Goal: Task Accomplishment & Management: Use online tool/utility

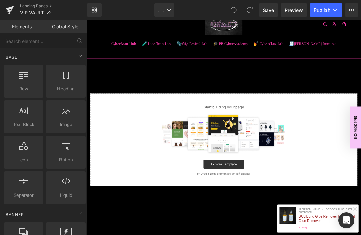
click at [173, 201] on div at bounding box center [289, 187] width 373 height 60
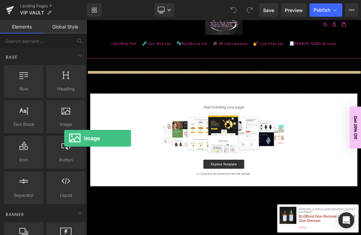
click at [173, 126] on div "Select your layout" at bounding box center [289, 180] width 405 height 170
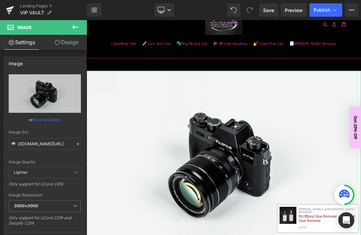
click at [0, 0] on icon "Replace Image" at bounding box center [0, 0] width 0 height 0
type input "C:\fakepath\Copy of Copy of Copy of ⚠️ EARLY ACCESS MODE⚠️.png"
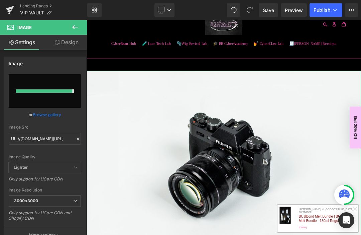
type input "[URL][DOMAIN_NAME]"
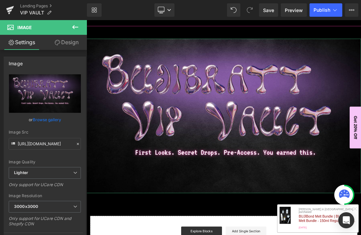
scroll to position [83, 0]
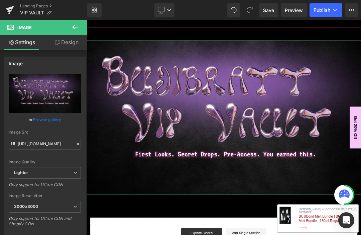
click at [76, 23] on icon at bounding box center [75, 27] width 8 height 8
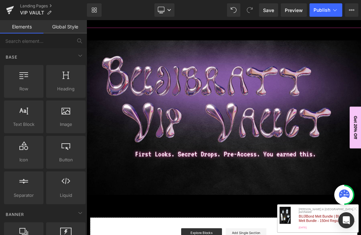
click at [23, 114] on icon at bounding box center [23, 110] width 9 height 9
click at [129, 235] on div "Image Select your layout" at bounding box center [289, 208] width 405 height 316
click at [21, 120] on div at bounding box center [23, 113] width 35 height 15
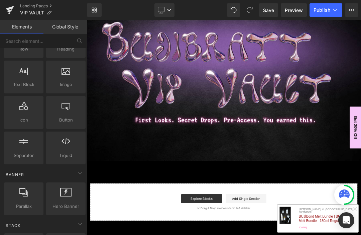
scroll to position [134, 0]
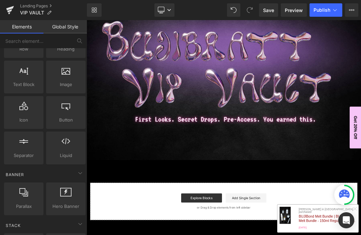
click at [137, 235] on div "Image Select your layout" at bounding box center [289, 157] width 405 height 316
click at [26, 84] on span "Text Block" at bounding box center [23, 84] width 35 height 7
click at [28, 86] on span "Text Block" at bounding box center [23, 84] width 35 height 7
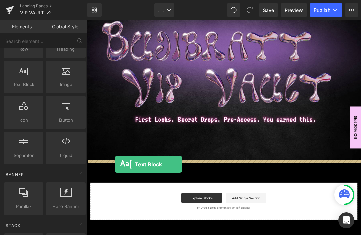
click at [129, 233] on div "Image Select your layout" at bounding box center [289, 157] width 405 height 316
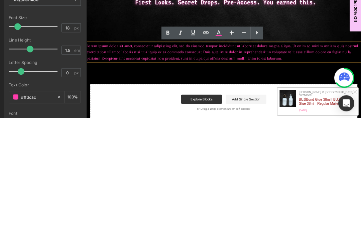
click at [91, 116] on p "Lorem ipsum dolor sit amet, consectetur adipiscing elit, sed do eiusmod tempor …" at bounding box center [289, 122] width 405 height 27
click at [361, 133] on p "Lorem ipsum dolor sit amet, consectetur adipiscing elit, sed do eiusmod tempor …" at bounding box center [289, 122] width 405 height 27
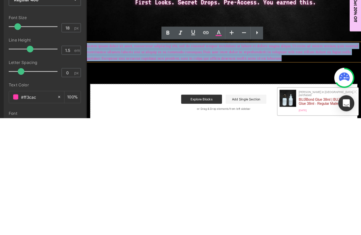
paste div
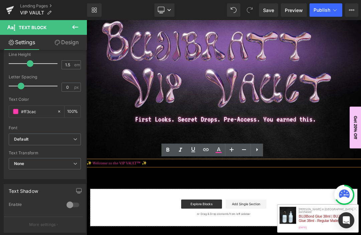
scroll to position [104, 0]
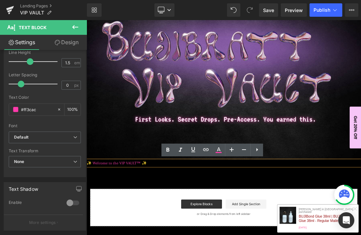
click at [25, 139] on icon "Default" at bounding box center [21, 138] width 14 height 6
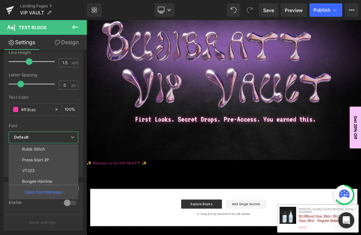
scroll to position [97, 0]
click at [25, 170] on p "VT323" at bounding box center [28, 170] width 12 height 5
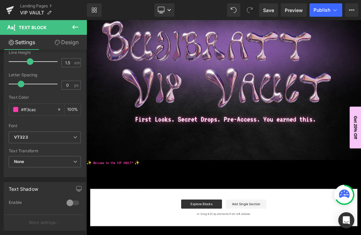
click at [111, 233] on p "✨ Welcome to the VIP VAULT™ ✨" at bounding box center [289, 230] width 405 height 9
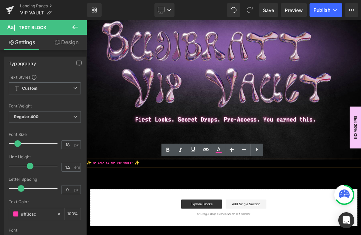
scroll to position [0, 0]
click at [71, 143] on input "18" at bounding box center [68, 145] width 12 height 8
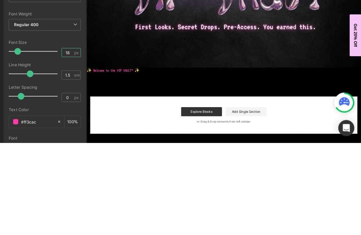
type input "1"
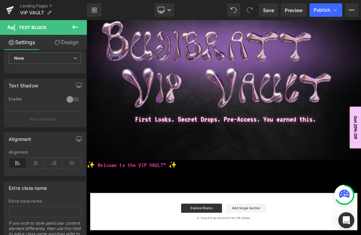
scroll to position [220, 0]
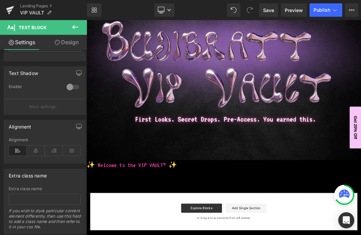
type input "30"
click at [36, 150] on icon at bounding box center [36, 151] width 18 height 10
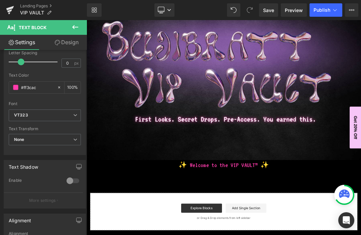
scroll to position [123, 0]
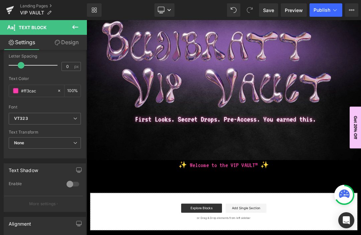
click at [19, 118] on icon "VT323" at bounding box center [21, 119] width 14 height 6
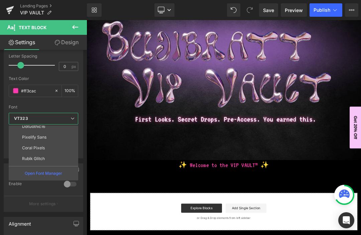
scroll to position [66, 0]
click at [25, 138] on p "Pixelify Sans" at bounding box center [34, 140] width 24 height 5
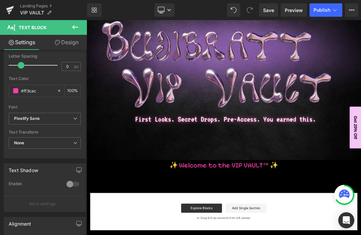
click at [162, 12] on icon at bounding box center [161, 9] width 6 height 5
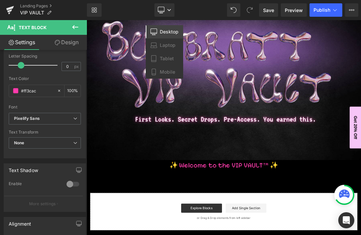
click at [266, 13] on span "Save" at bounding box center [268, 10] width 11 height 7
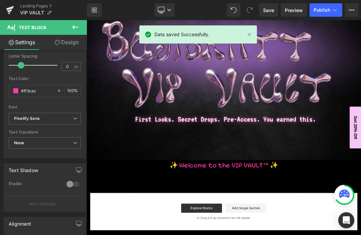
click at [164, 12] on icon at bounding box center [161, 10] width 7 height 7
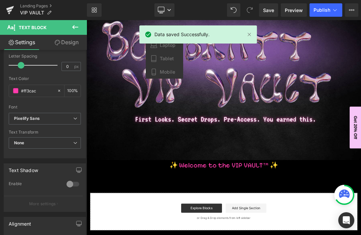
click at [160, 71] on span "Mobile" at bounding box center [167, 72] width 15 height 6
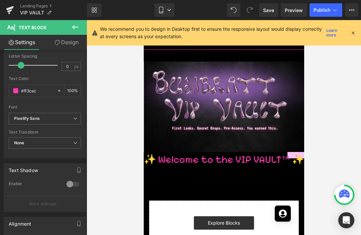
scroll to position [37, 0]
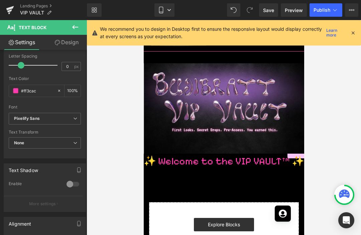
click at [164, 10] on icon at bounding box center [161, 10] width 7 height 7
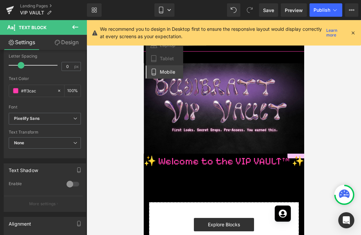
click at [356, 32] on icon at bounding box center [353, 33] width 6 height 6
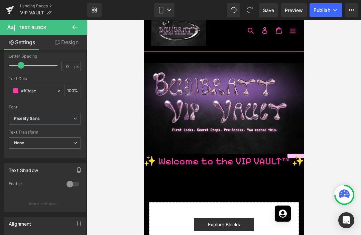
click at [168, 9] on icon at bounding box center [169, 10] width 4 height 4
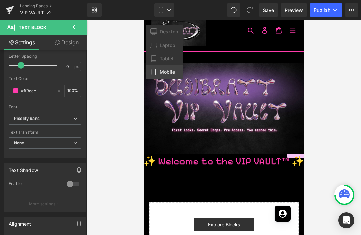
click at [160, 33] on span "Desktop" at bounding box center [169, 32] width 19 height 6
type input "100"
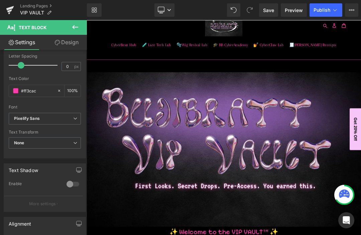
scroll to position [207, 0]
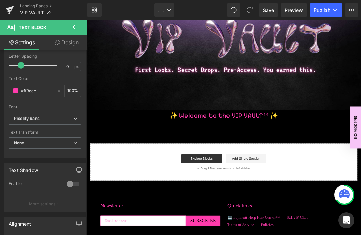
click at [73, 28] on icon at bounding box center [75, 27] width 8 height 8
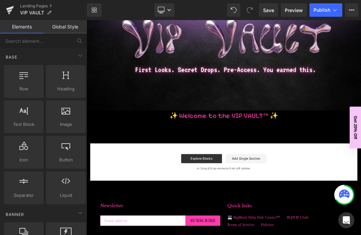
scroll to position [1, 0]
click at [27, 116] on div at bounding box center [23, 112] width 35 height 15
click at [23, 121] on span "Text Block" at bounding box center [23, 123] width 35 height 7
click at [22, 124] on span "Text Block" at bounding box center [23, 123] width 35 height 7
click at [21, 124] on span "Text Block" at bounding box center [23, 123] width 35 height 7
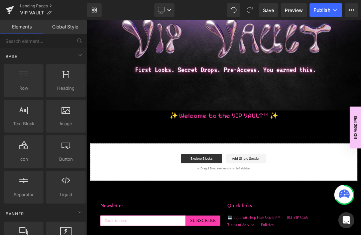
click at [22, 123] on span "Text Block" at bounding box center [23, 123] width 35 height 7
click at [126, 189] on div "Image ✨ Welcome to the VIP VAULT™ ✨ Text Block Select your layout" at bounding box center [289, 91] width 405 height 331
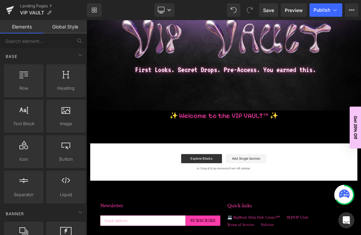
click at [31, 121] on span "Text Block" at bounding box center [23, 123] width 35 height 7
click at [23, 123] on span "Text Block" at bounding box center [23, 123] width 35 height 7
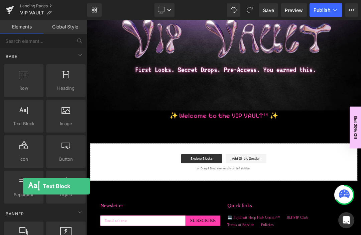
click at [23, 119] on div at bounding box center [23, 112] width 35 height 15
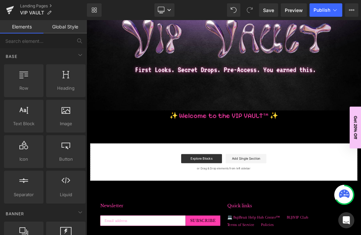
click at [20, 121] on span "Text Block" at bounding box center [23, 123] width 35 height 7
click at [138, 176] on div "Image ✨ Welcome to the VIP VAULT™ ✨ Text Block Select your layout" at bounding box center [289, 91] width 405 height 331
click at [120, 182] on div "Image ✨ Welcome to the VIP VAULT™ ✨ Text Block Select your layout" at bounding box center [289, 91] width 405 height 331
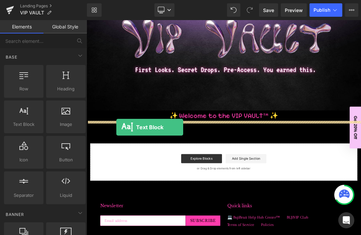
click at [131, 178] on div "Image ✨ Welcome to the VIP VAULT™ ✨ Text Block Select your layout" at bounding box center [289, 91] width 405 height 331
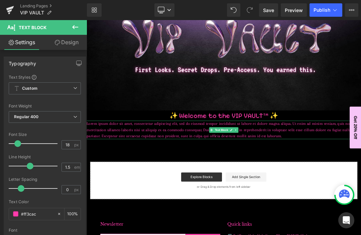
click at [111, 185] on p "Lorem ipsum dolor sit amet, consectetur adipiscing elit, sed do eiusmod tempor …" at bounding box center [289, 181] width 405 height 27
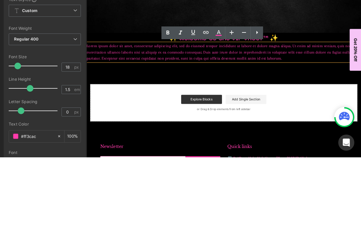
click at [92, 96] on p "Lorem ipsum dolor sit amet, consectetur adipiscing elit, sed do eiusmod tempor …" at bounding box center [289, 104] width 405 height 27
click at [361, 118] on p "Lorem ipsum dolor sit amet, consectetur adipiscing elit, sed do eiusmod tempor …" at bounding box center [289, 104] width 405 height 27
click at [361, 117] on p "Lorem ipsum dolor sit amet, consectetur adipiscing elit, sed do eiusmod tempor …" at bounding box center [289, 104] width 405 height 27
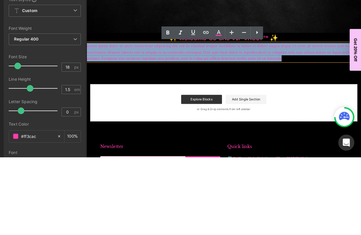
paste div
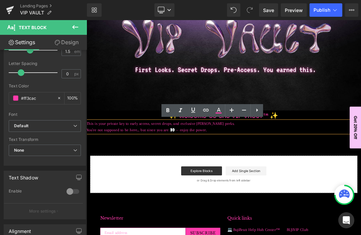
scroll to position [117, 0]
click at [20, 125] on icon "Default" at bounding box center [21, 125] width 14 height 6
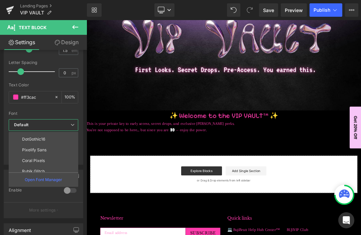
scroll to position [63, 0]
click at [24, 149] on p "Pixelify Sans" at bounding box center [34, 149] width 24 height 5
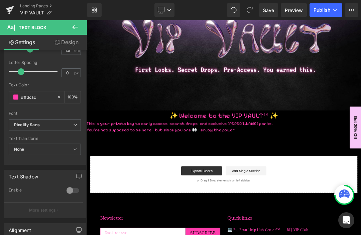
click at [20, 126] on icon "Pixelify Sans" at bounding box center [27, 125] width 26 height 6
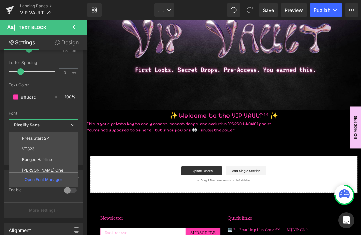
scroll to position [106, 0]
click at [25, 150] on p "VT323" at bounding box center [28, 149] width 12 height 5
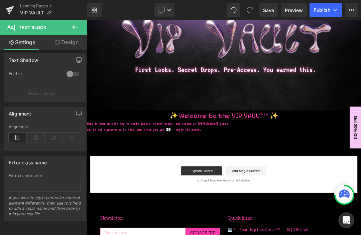
scroll to position [233, 0]
click at [34, 137] on icon at bounding box center [36, 138] width 18 height 10
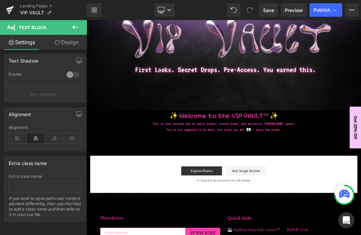
click at [268, 12] on span "Save" at bounding box center [268, 10] width 11 height 7
click at [158, 10] on icon at bounding box center [161, 9] width 6 height 5
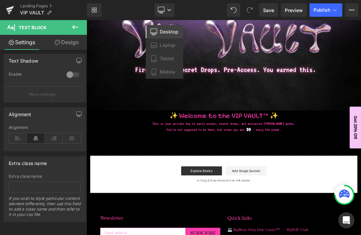
click at [160, 72] on span "Mobile" at bounding box center [167, 72] width 15 height 6
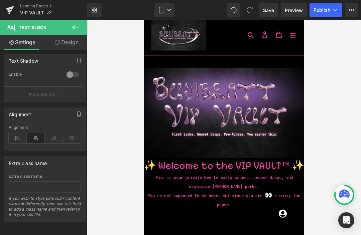
scroll to position [32, 0]
click at [165, 13] on icon at bounding box center [161, 10] width 7 height 7
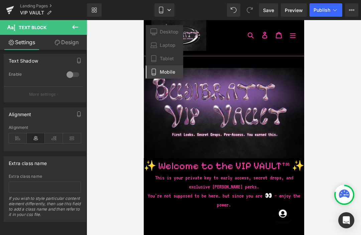
click at [160, 32] on span "Desktop" at bounding box center [169, 32] width 19 height 6
type input "100"
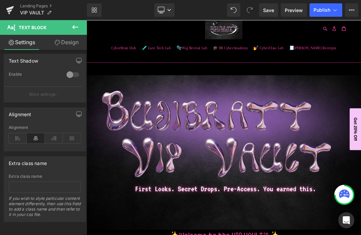
scroll to position [202, 0]
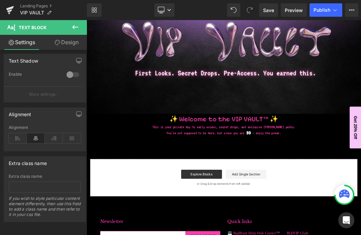
click at [75, 29] on icon at bounding box center [75, 27] width 8 height 8
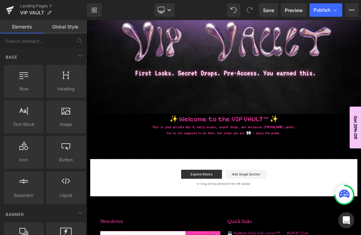
scroll to position [0, 0]
click at [70, 114] on div at bounding box center [65, 113] width 35 height 15
click at [116, 212] on div "Image ✨ Welcome to the VIP VAULT™ ✨ Text Block This is your private key to earl…" at bounding box center [289, 104] width 405 height 349
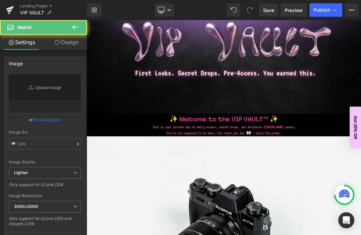
type input "//[DOMAIN_NAME][URL]"
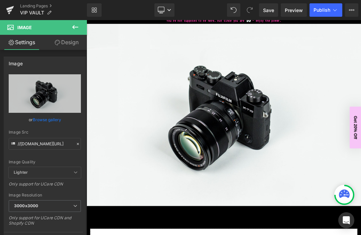
scroll to position [369, 0]
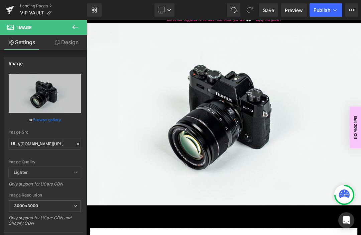
click at [74, 27] on icon at bounding box center [75, 27] width 6 height 4
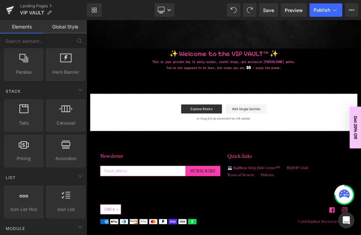
scroll to position [174, 0]
click at [62, 109] on icon at bounding box center [65, 108] width 13 height 9
click at [131, 109] on div "Image ✨ Welcome to the VIP VAULT™ ✨ Text Block This is your private key to earl…" at bounding box center [289, 8] width 405 height 349
click at [127, 112] on div "Image ✨ Welcome to the VIP VAULT™ ✨ Text Block This is your private key to earl…" at bounding box center [289, 8] width 405 height 349
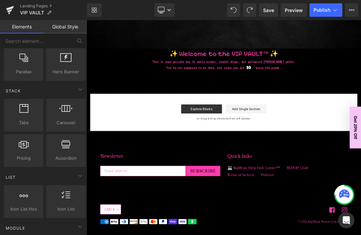
click at [124, 112] on div "Image ✨ Welcome to the VIP VAULT™ ✨ Text Block This is your private key to earl…" at bounding box center [289, 8] width 405 height 349
click at [66, 110] on icon at bounding box center [65, 108] width 13 height 9
click at [65, 110] on icon at bounding box center [65, 108] width 13 height 9
click at [63, 109] on icon at bounding box center [65, 108] width 13 height 9
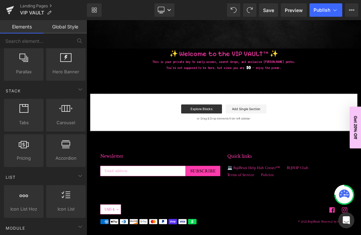
click at [124, 109] on div "Image ✨ Welcome to the VIP VAULT™ ✨ Text Block This is your private key to earl…" at bounding box center [289, 8] width 405 height 349
click at [131, 111] on div "Image ✨ Welcome to the VIP VAULT™ ✨ Text Block This is your private key to earl…" at bounding box center [289, 8] width 405 height 349
click at [57, 88] on div "Stack" at bounding box center [45, 90] width 84 height 13
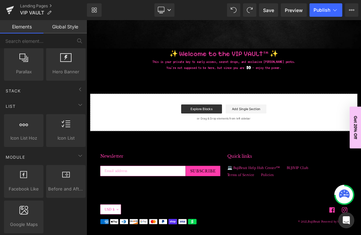
click at [59, 115] on div "Icon List vertical, icons, symbols, lists, stars, ratings" at bounding box center [65, 130] width 39 height 33
click at [77, 105] on icon at bounding box center [80, 105] width 8 height 8
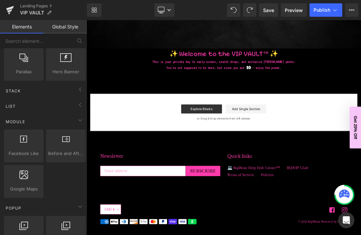
click at [78, 102] on icon at bounding box center [80, 105] width 8 height 8
click at [78, 101] on icon at bounding box center [80, 105] width 8 height 8
click at [81, 89] on icon at bounding box center [80, 89] width 8 height 8
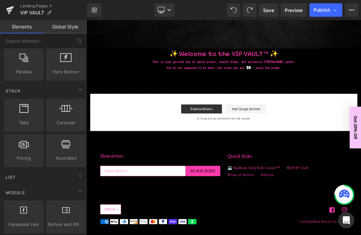
click at [63, 111] on icon at bounding box center [65, 108] width 13 height 9
click at [63, 110] on icon at bounding box center [65, 108] width 13 height 9
click at [64, 112] on div at bounding box center [65, 111] width 35 height 15
click at [124, 113] on div "Image ✨ Welcome to the VIP VAULT™ ✨ Text Block This is your private key to earl…" at bounding box center [289, 8] width 405 height 349
click at [124, 114] on div "Image ✨ Welcome to the VIP VAULT™ ✨ Text Block This is your private key to earl…" at bounding box center [289, 8] width 405 height 349
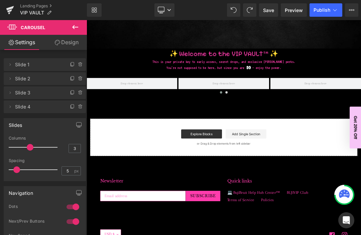
click at [80, 27] on button at bounding box center [75, 27] width 23 height 15
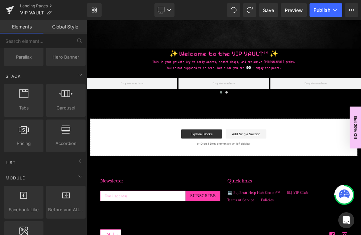
scroll to position [196, 0]
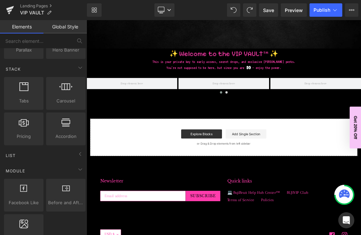
click at [79, 154] on icon at bounding box center [80, 154] width 8 height 8
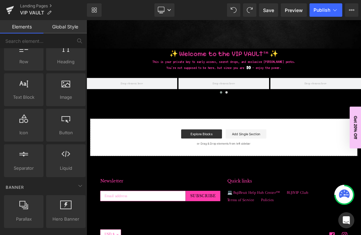
scroll to position [28, 0]
click at [25, 93] on span "Text Block" at bounding box center [23, 96] width 35 height 7
click at [30, 89] on div at bounding box center [23, 85] width 35 height 15
click at [25, 93] on span "Text Block" at bounding box center [23, 96] width 35 height 7
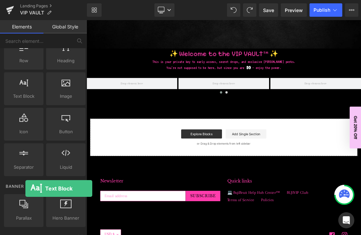
click at [154, 154] on div "Image ✨ Welcome to the VIP VAULT™ ✨ Text Block This is your private key to earl…" at bounding box center [289, 27] width 405 height 386
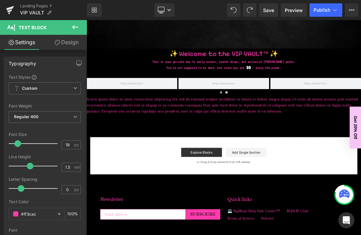
click at [148, 140] on p "Lorem ipsum dolor sit amet, consectetur adipiscing elit, sed do eiusmod tempor …" at bounding box center [289, 145] width 405 height 27
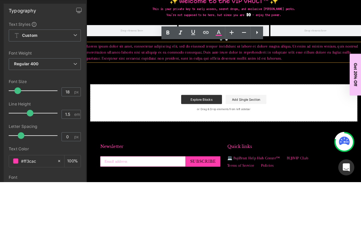
click at [361, 103] on p "Lorem ipsum dolor sit amet, consectetur adipiscing elit, sed do eiusmod tempor …" at bounding box center [289, 92] width 405 height 27
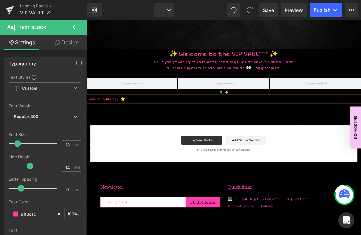
click at [18, 143] on span at bounding box center [17, 143] width 7 height 7
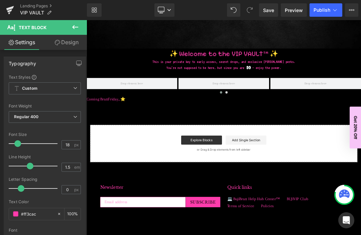
click at [25, 143] on div at bounding box center [35, 143] width 46 height 13
type input "32"
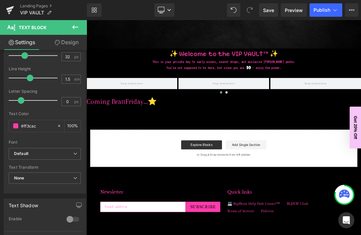
scroll to position [100, 0]
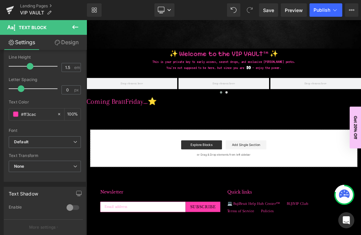
click at [18, 141] on icon "Default" at bounding box center [21, 142] width 14 height 6
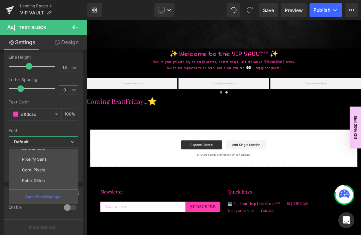
scroll to position [70, 0]
click at [21, 160] on li "Pixelify Sans" at bounding box center [45, 159] width 73 height 11
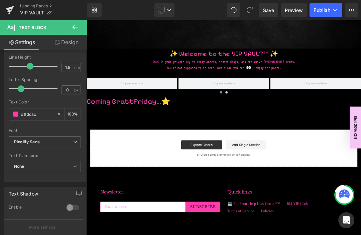
click at [22, 142] on icon "Pixelify Sans" at bounding box center [27, 142] width 26 height 6
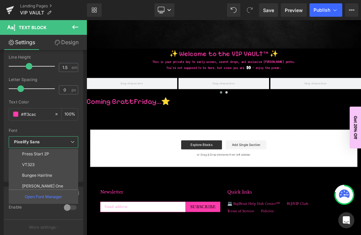
scroll to position [109, 0]
click at [22, 160] on li "VT323" at bounding box center [45, 163] width 73 height 11
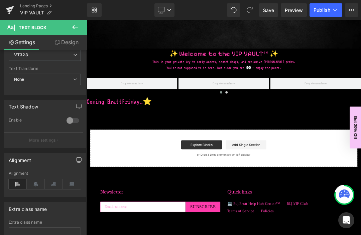
scroll to position [187, 0]
click at [36, 182] on icon at bounding box center [36, 184] width 18 height 10
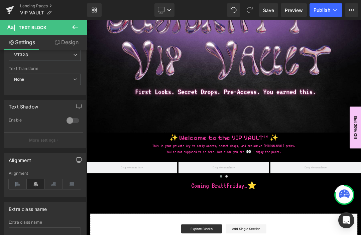
scroll to position [173, 0]
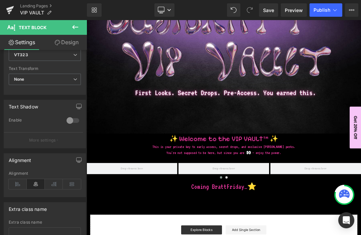
click at [79, 27] on icon at bounding box center [75, 27] width 8 height 8
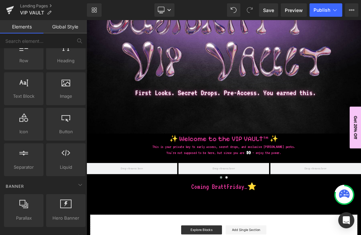
click at [274, 13] on span "Save" at bounding box center [268, 10] width 11 height 7
click at [267, 15] on link "Save" at bounding box center [268, 9] width 19 height 13
click at [162, 11] on icon at bounding box center [161, 11] width 6 height 0
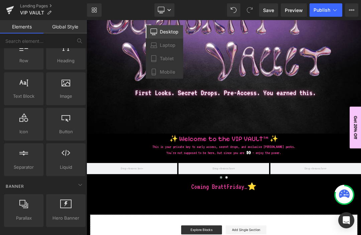
click at [154, 73] on icon at bounding box center [154, 72] width 7 height 7
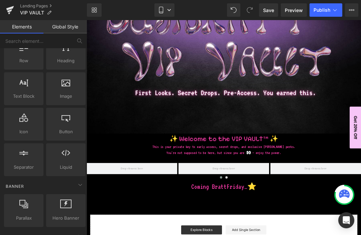
scroll to position [170, 0]
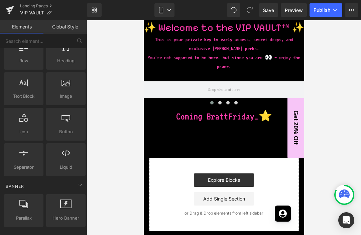
click at [266, 8] on span "Save" at bounding box center [268, 10] width 11 height 7
